Goal: Entertainment & Leisure: Consume media (video, audio)

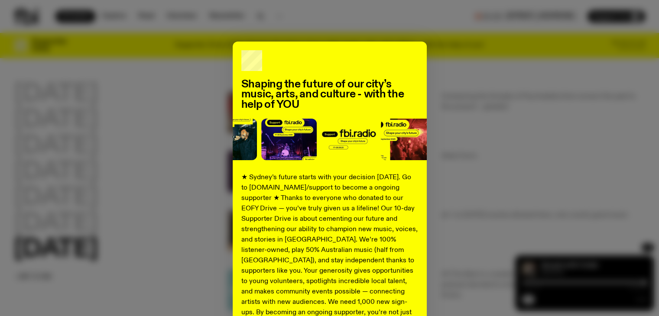
click at [99, 178] on div "Shaping the future of our city’s music, arts, and culture - with the help of YO…" at bounding box center [329, 220] width 631 height 356
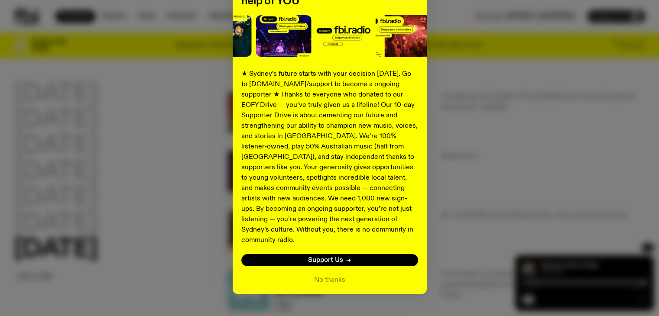
scroll to position [113, 0]
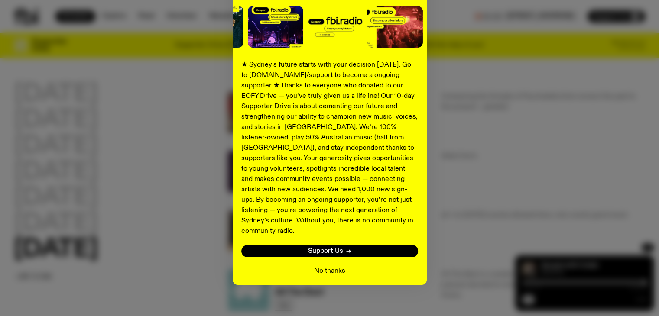
click at [328, 266] on button "No thanks" at bounding box center [329, 271] width 31 height 10
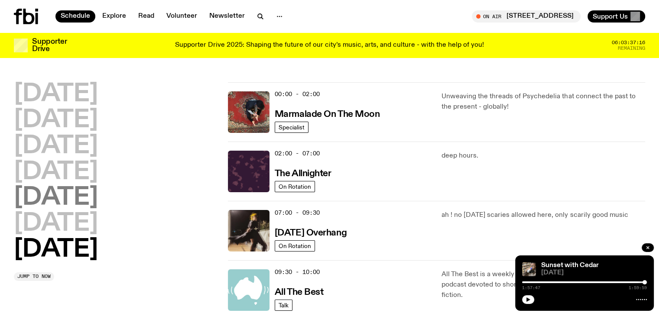
click at [37, 191] on h2 "[DATE]" at bounding box center [56, 198] width 84 height 24
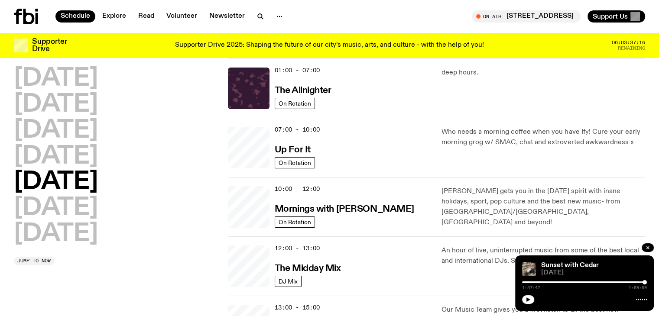
scroll to position [24, 0]
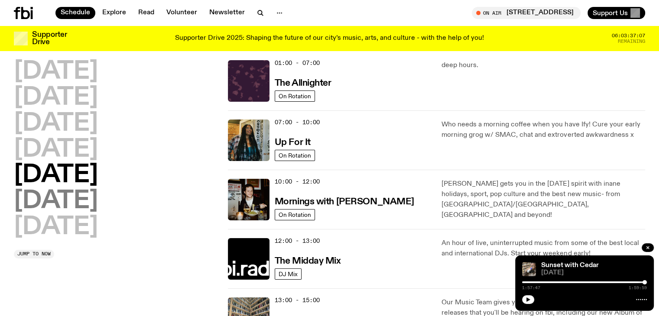
click at [94, 196] on h2 "[DATE]" at bounding box center [56, 201] width 84 height 24
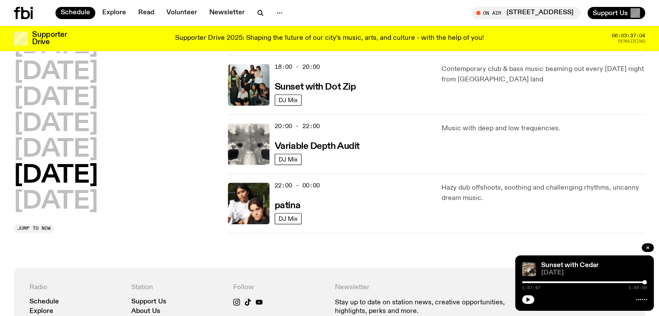
scroll to position [517, 0]
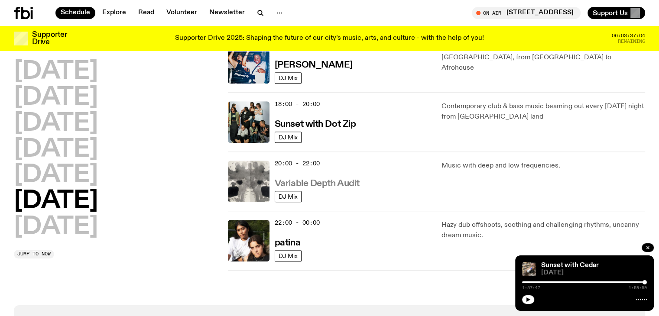
click at [327, 178] on link "Variable Depth Audit" at bounding box center [317, 183] width 85 height 11
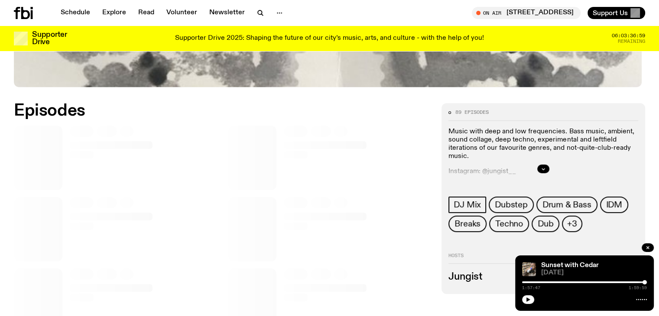
scroll to position [384, 0]
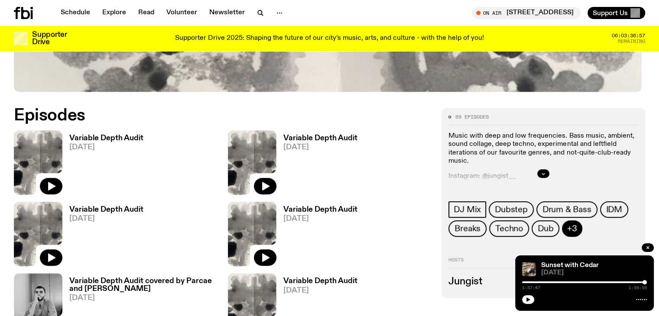
click at [577, 234] on span "+3" at bounding box center [572, 229] width 10 height 10
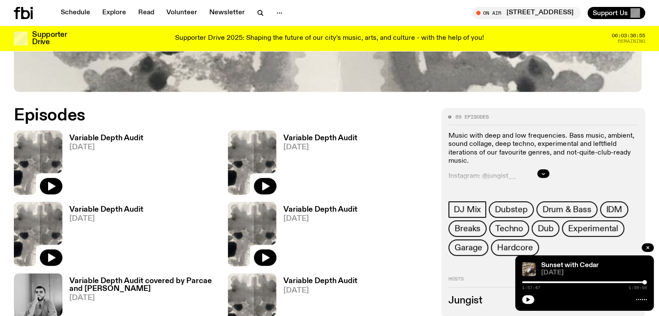
click at [85, 137] on h3 "Variable Depth Audit" at bounding box center [106, 138] width 74 height 7
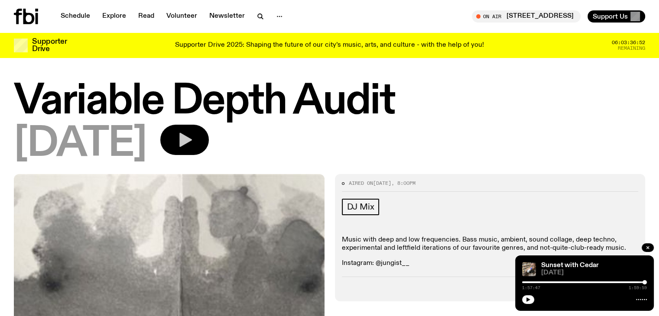
click at [193, 146] on icon "button" at bounding box center [184, 139] width 17 height 17
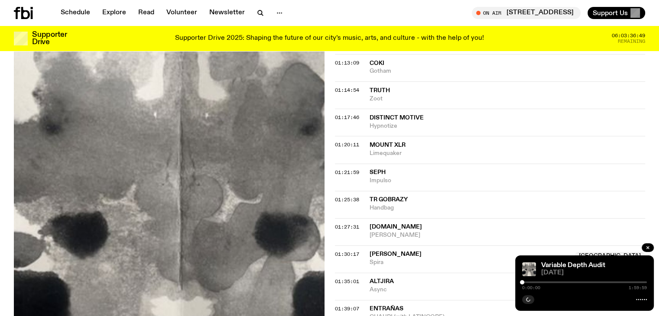
scroll to position [990, 0]
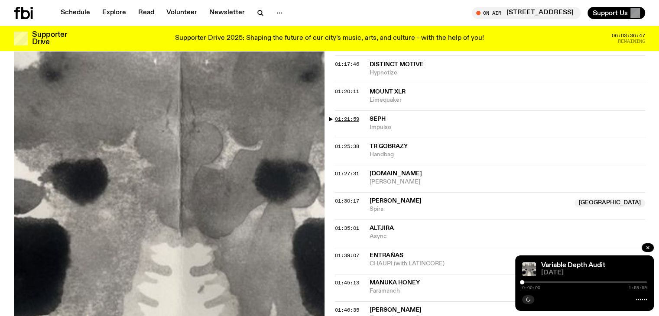
click at [354, 119] on span "01:21:59" at bounding box center [347, 119] width 24 height 7
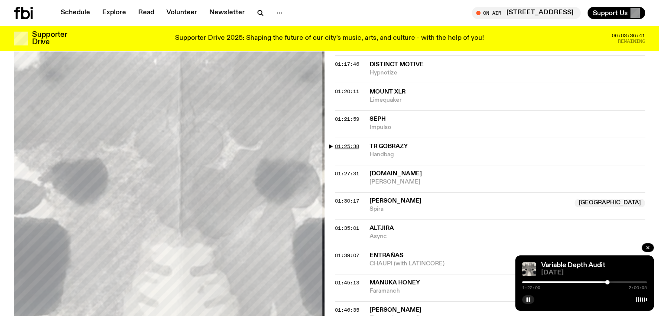
click at [348, 146] on span "01:25:38" at bounding box center [347, 146] width 24 height 7
click at [527, 298] on rect "button" at bounding box center [527, 300] width 1 height 4
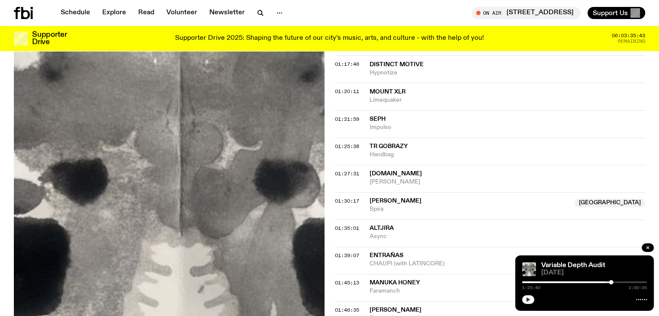
click at [527, 302] on icon "button" at bounding box center [528, 299] width 5 height 5
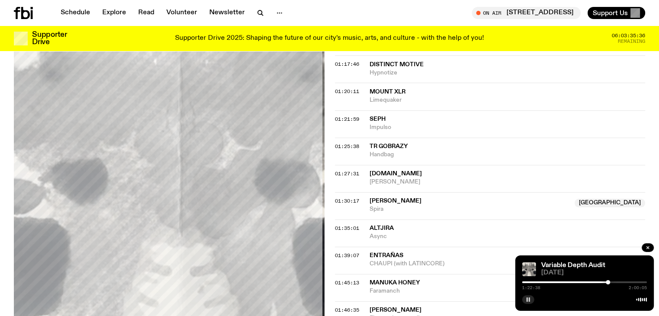
click at [608, 285] on div "1:22:38 2:00:05" at bounding box center [584, 285] width 125 height 10
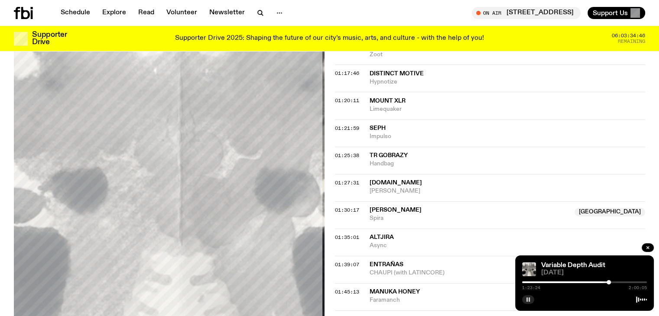
scroll to position [991, 0]
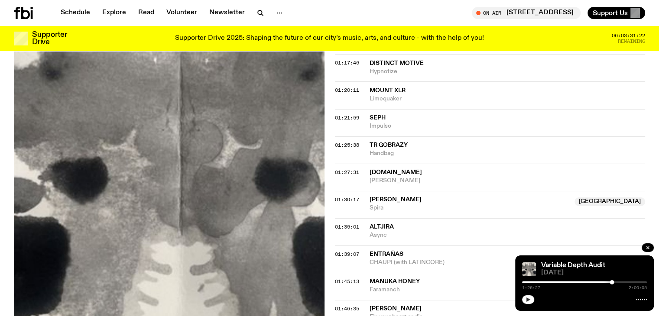
click at [530, 300] on icon "button" at bounding box center [528, 299] width 5 height 5
click at [355, 143] on span "01:25:38" at bounding box center [347, 145] width 24 height 7
